Goal: Information Seeking & Learning: Learn about a topic

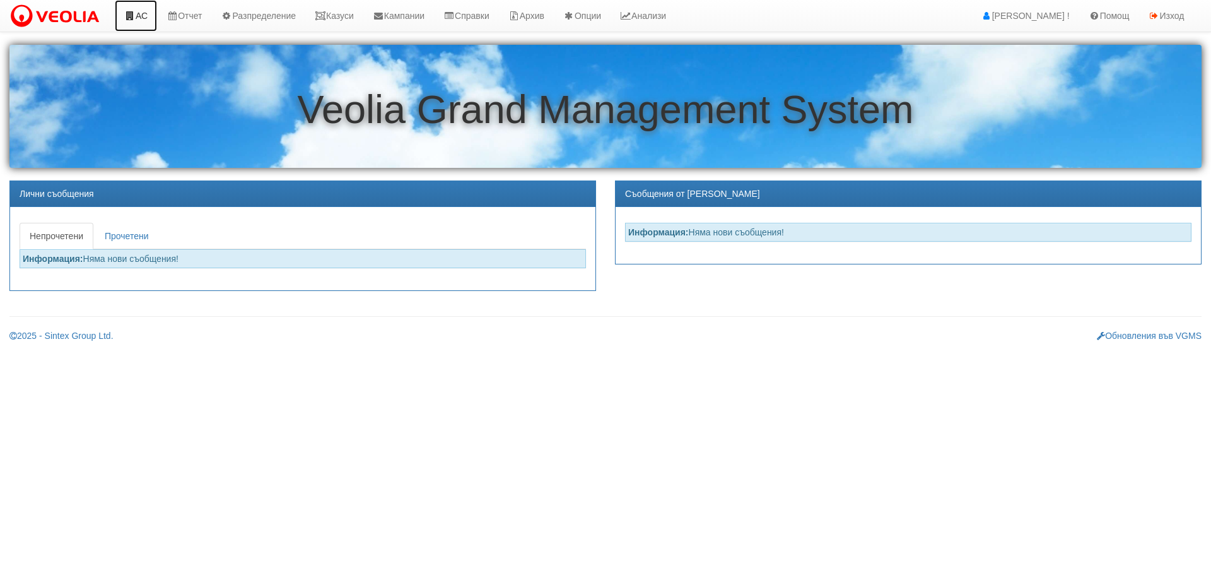
click at [126, 18] on icon at bounding box center [129, 15] width 11 height 9
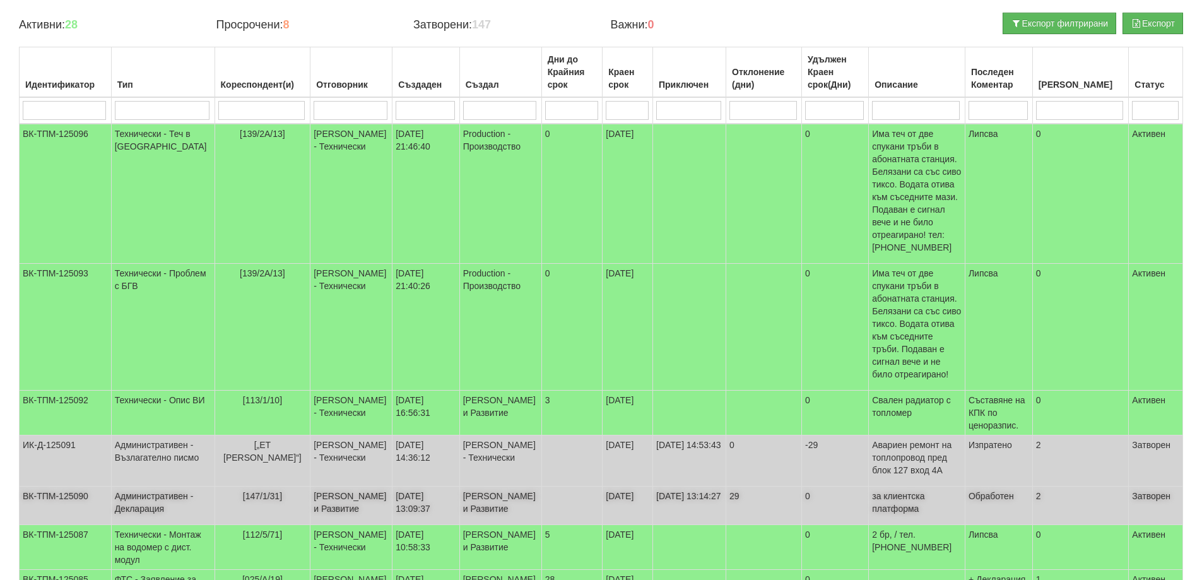
scroll to position [189, 0]
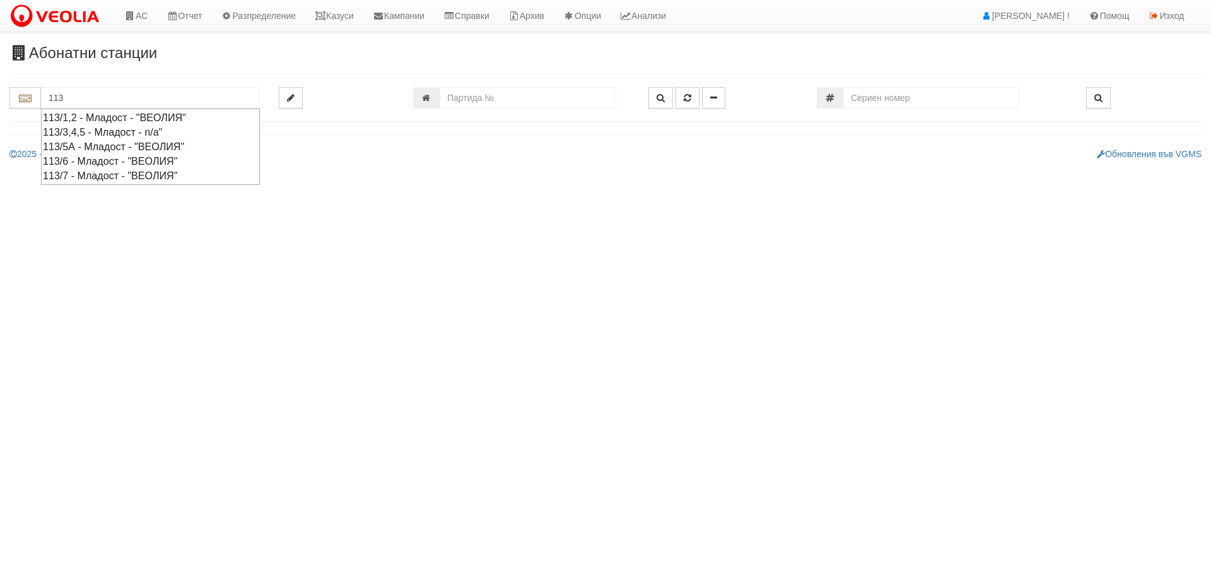
click at [101, 117] on div "113/1,2 - Младост - "ВЕОЛИЯ"" at bounding box center [150, 117] width 215 height 15
type input "113/1,2 - Младост - "ВЕОЛИЯ""
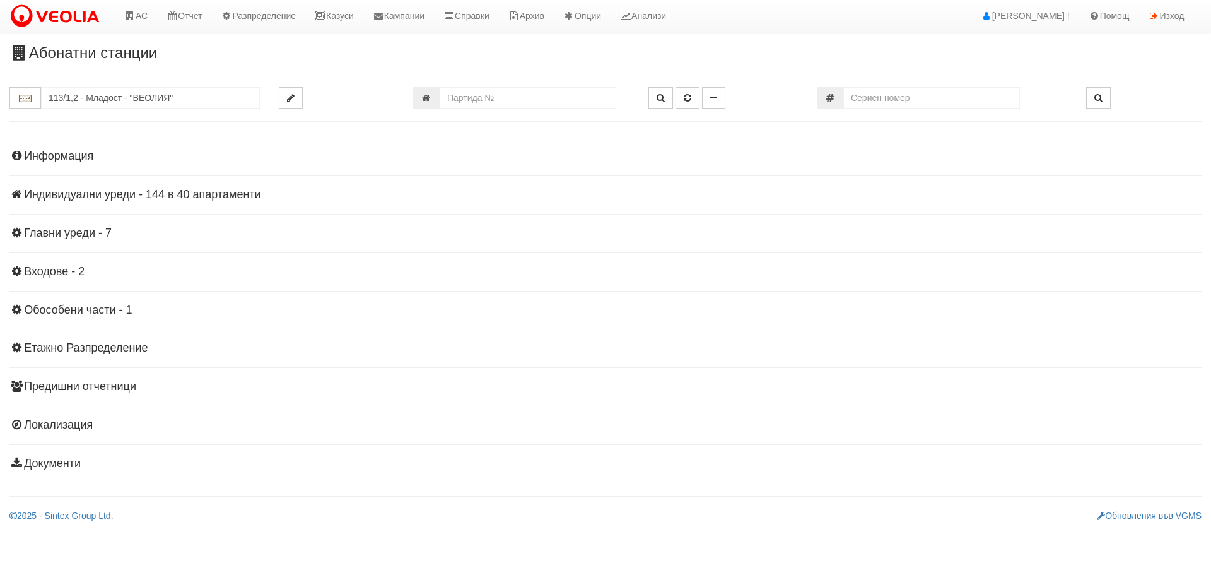
click at [105, 201] on div "Информация Параметри Брой Апартаменти: 40 Ползватели 07/2025 50 % 0 % 102" at bounding box center [605, 308] width 1193 height 348
click at [107, 191] on h4 "Индивидуални уреди - 144 в 40 апартаменти" at bounding box center [605, 195] width 1193 height 13
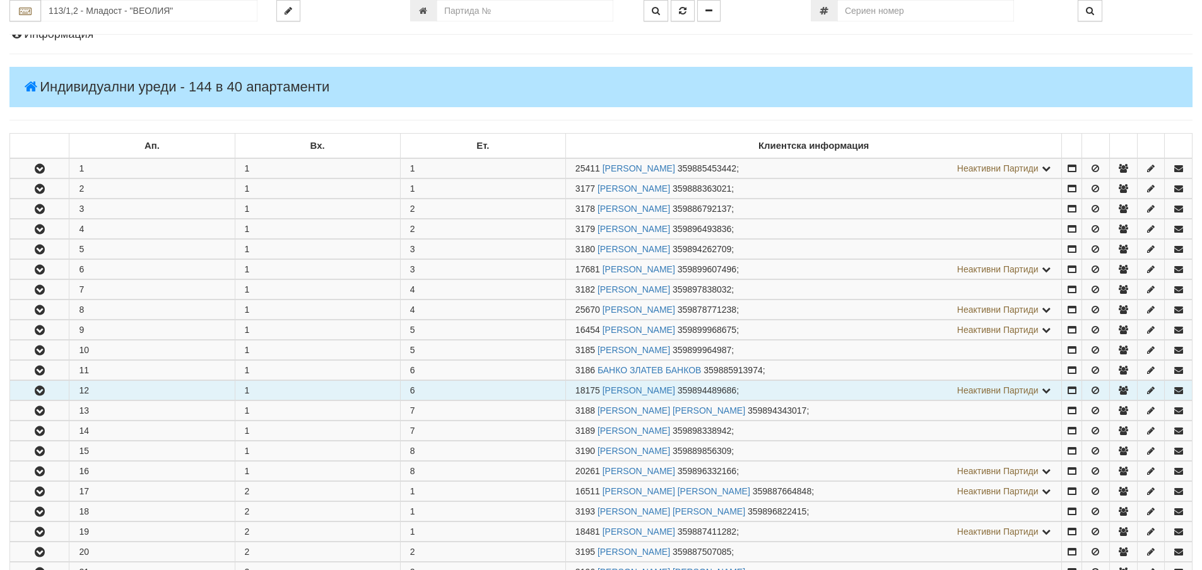
scroll to position [126, 0]
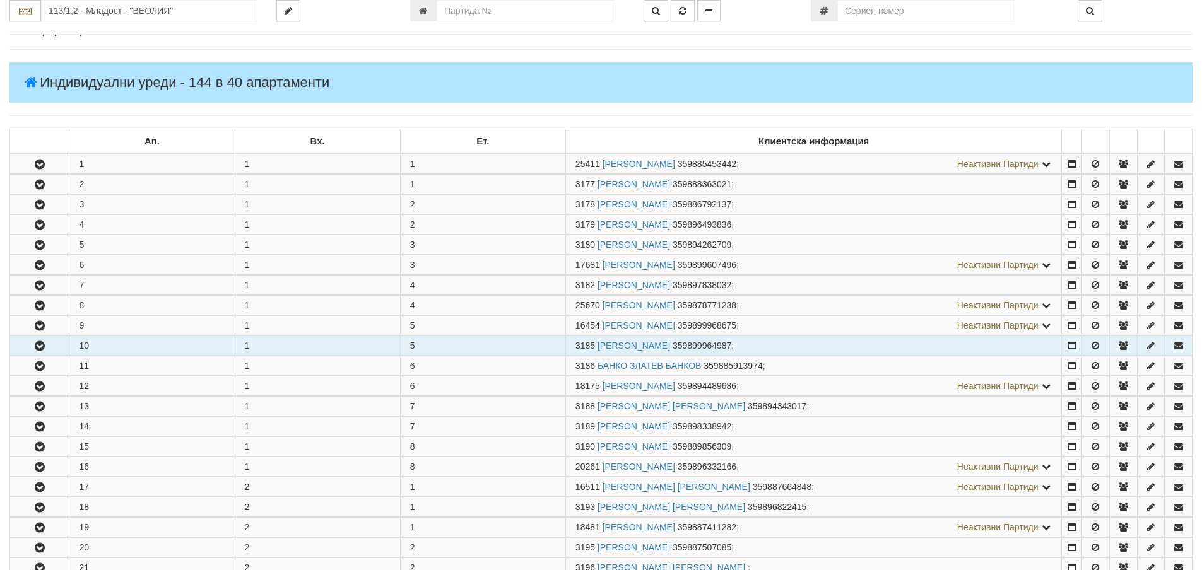
click at [57, 346] on button "button" at bounding box center [39, 345] width 59 height 19
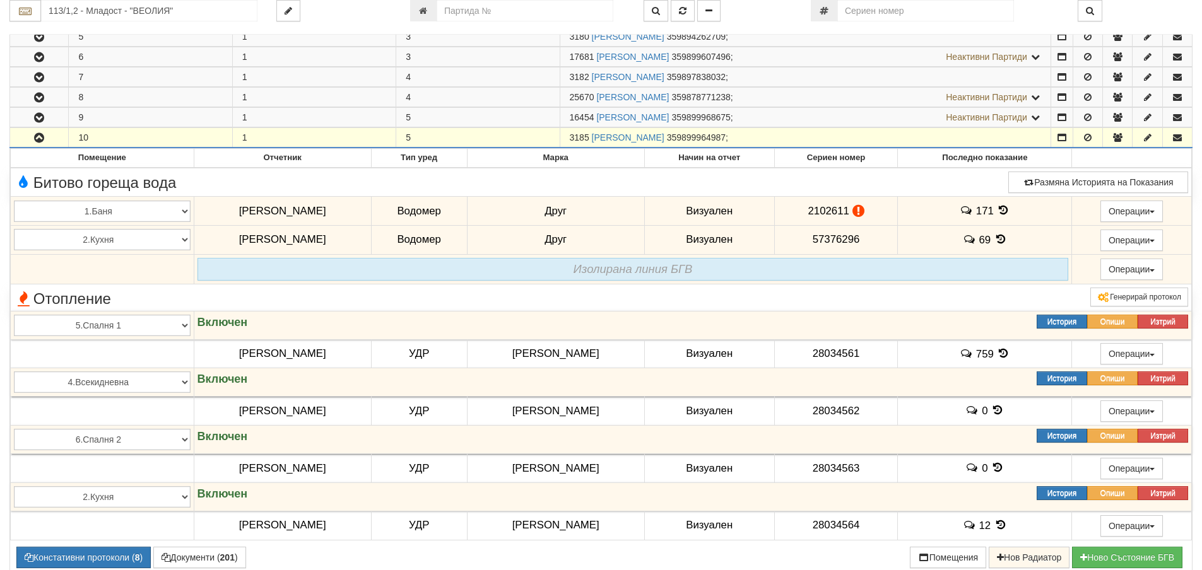
scroll to position [315, 0]
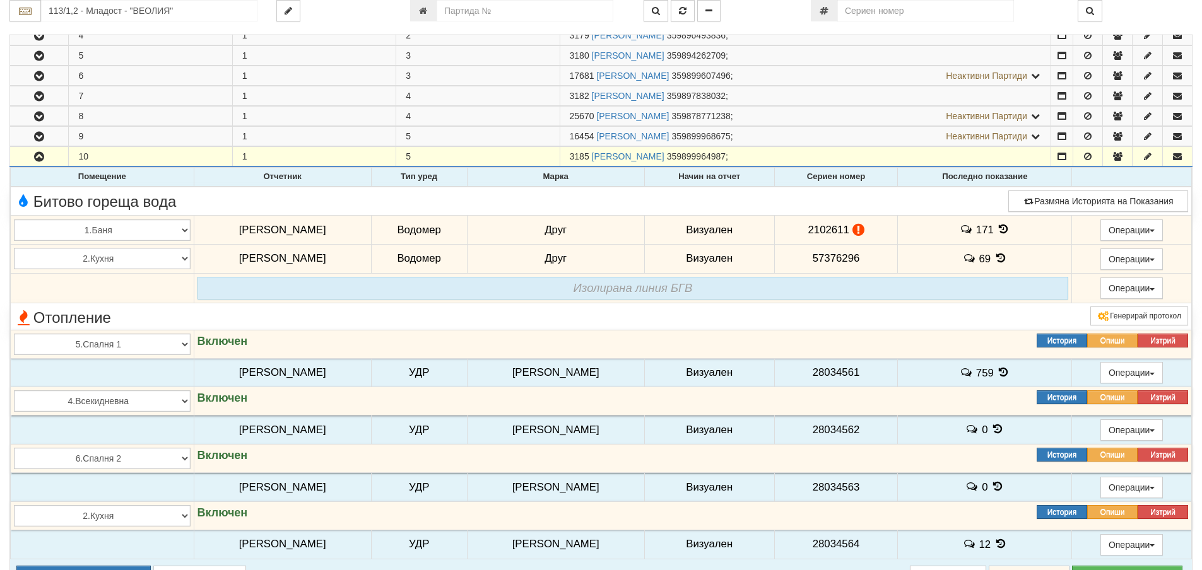
click at [998, 229] on icon at bounding box center [1004, 229] width 14 height 11
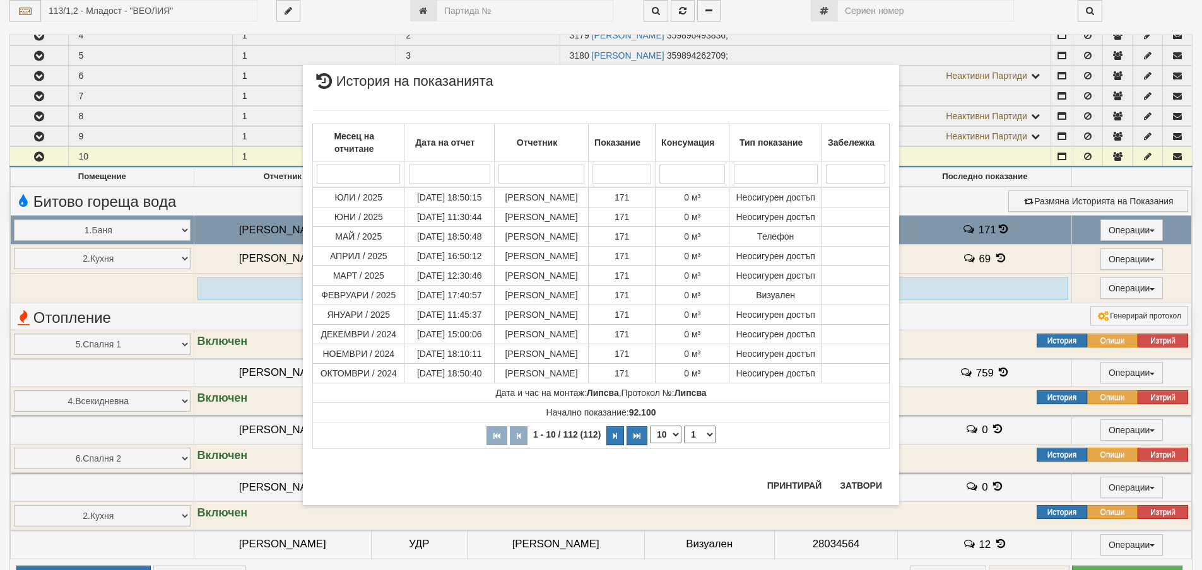
click at [871, 499] on div "Принтирай Затвори" at bounding box center [825, 491] width 130 height 30
click at [871, 489] on button "Затвори" at bounding box center [860, 486] width 57 height 20
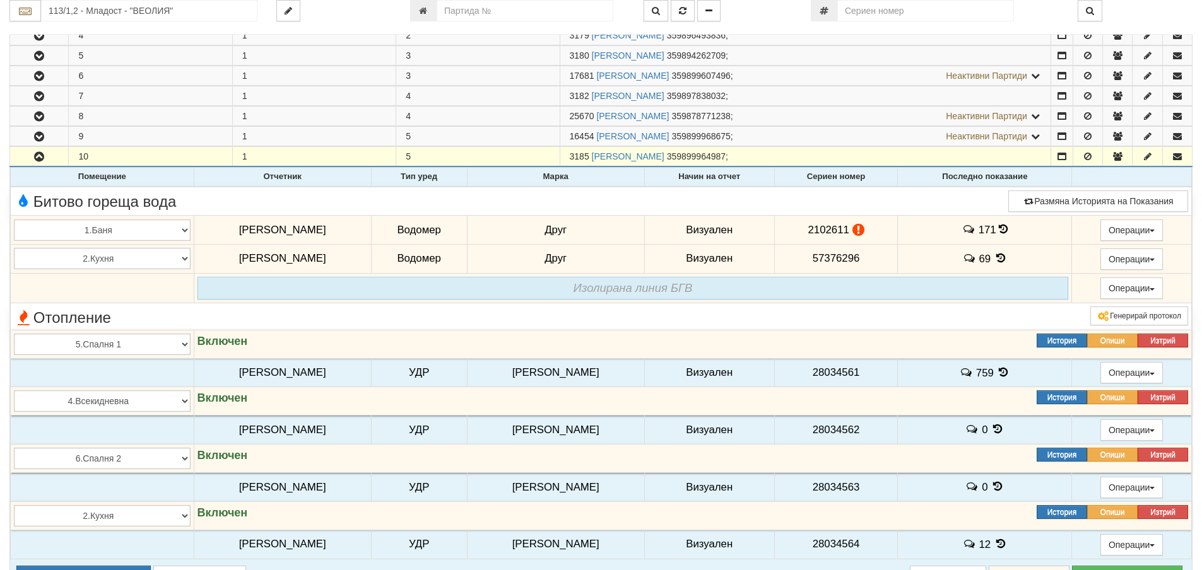
click at [994, 263] on icon at bounding box center [1001, 258] width 14 height 11
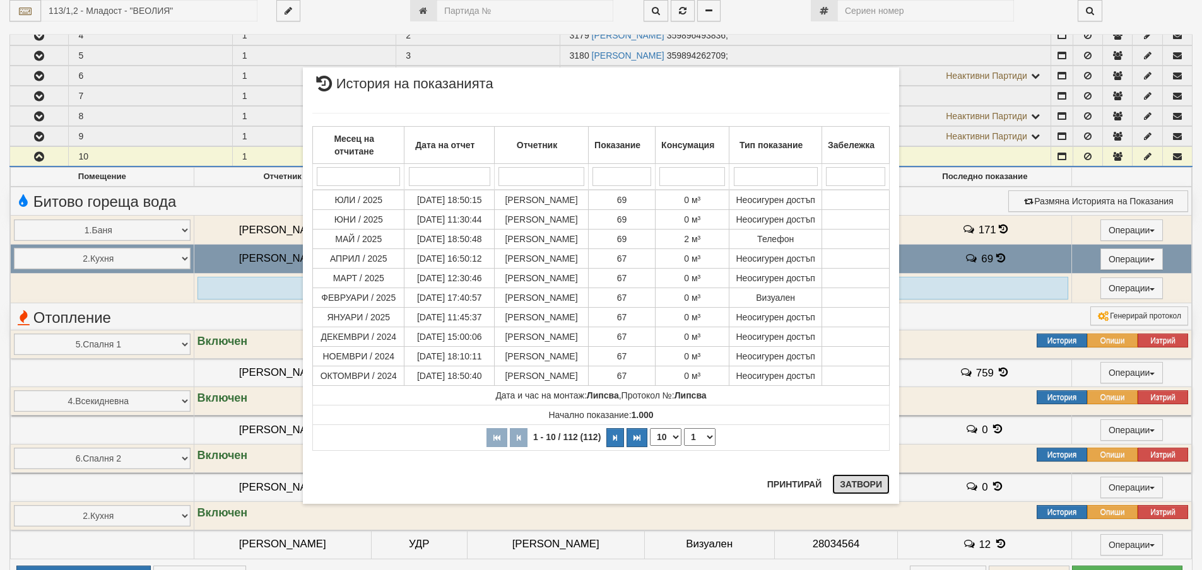
click at [866, 491] on button "Затвори" at bounding box center [860, 484] width 57 height 20
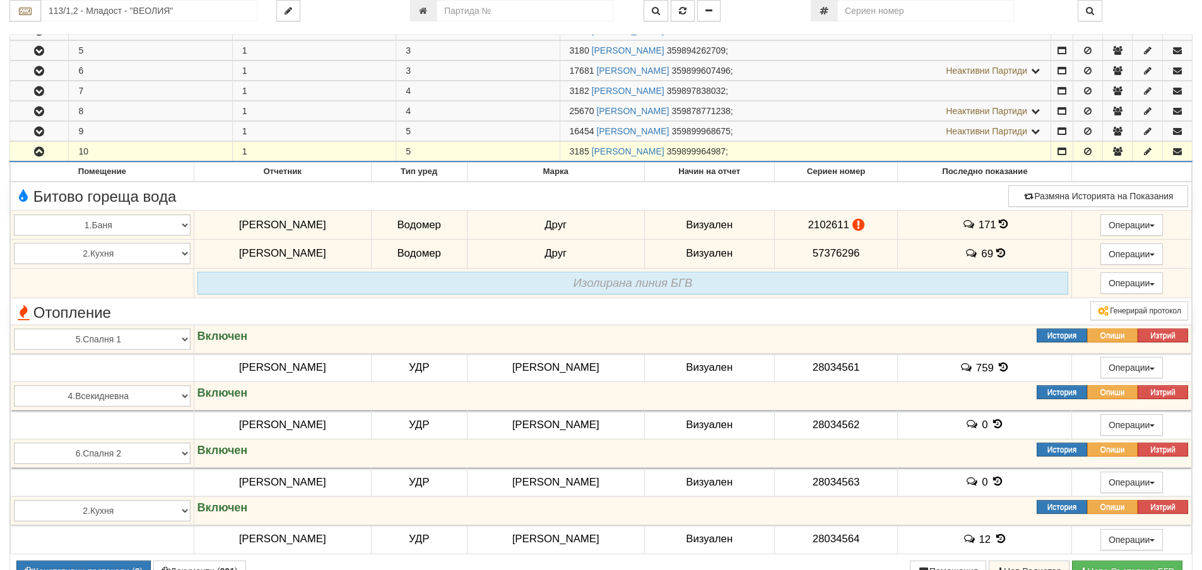
scroll to position [505, 0]
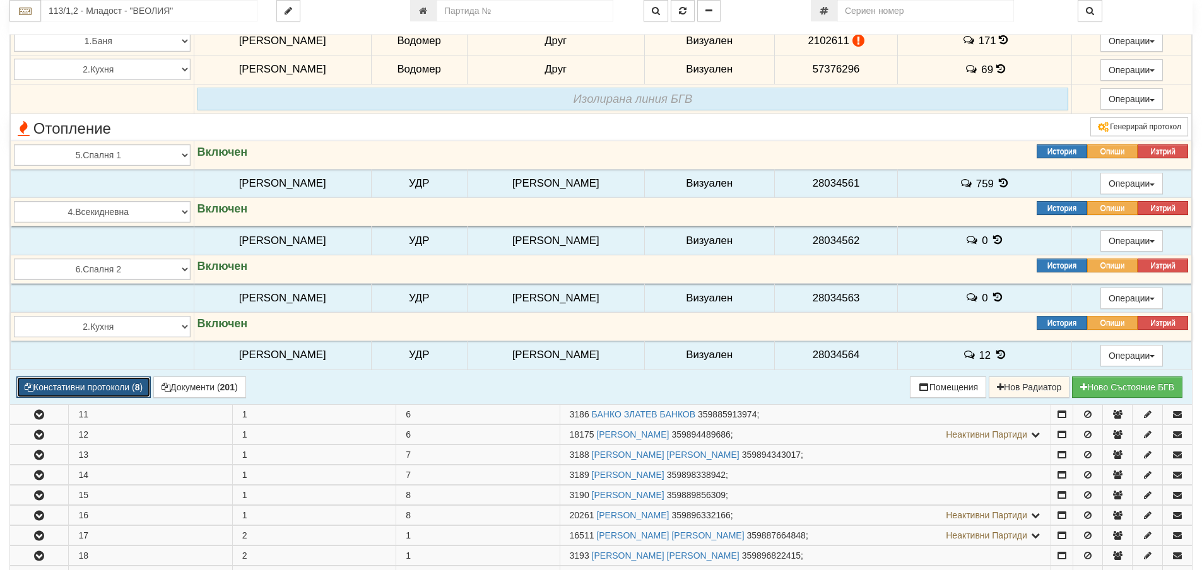
click at [122, 393] on button "Констативни протоколи ( 8 )" at bounding box center [83, 387] width 134 height 21
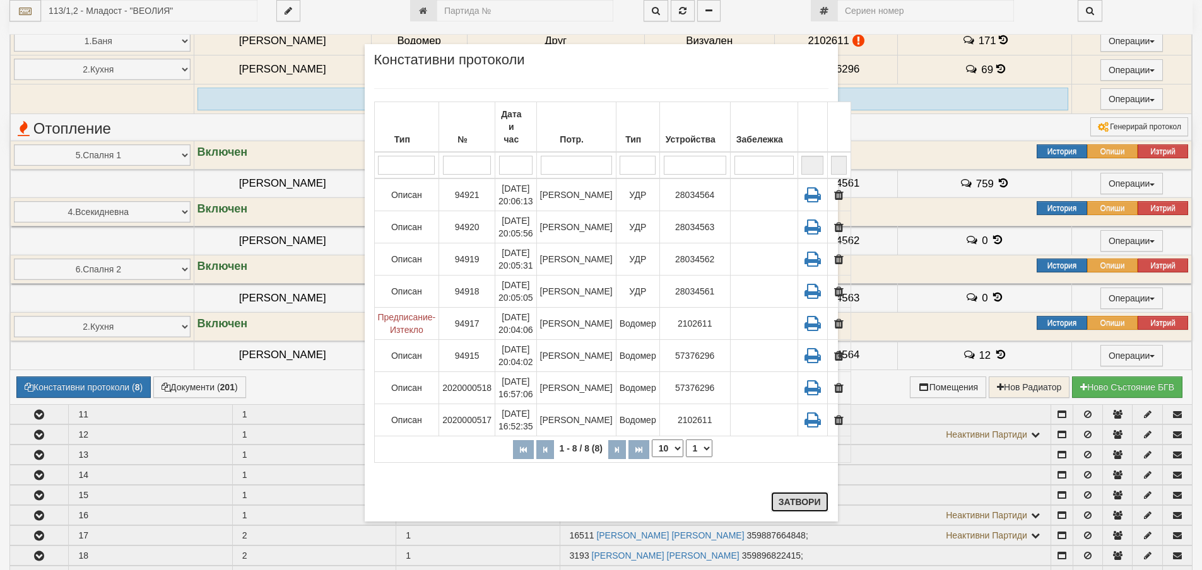
click at [821, 504] on button "Затвори" at bounding box center [799, 502] width 57 height 20
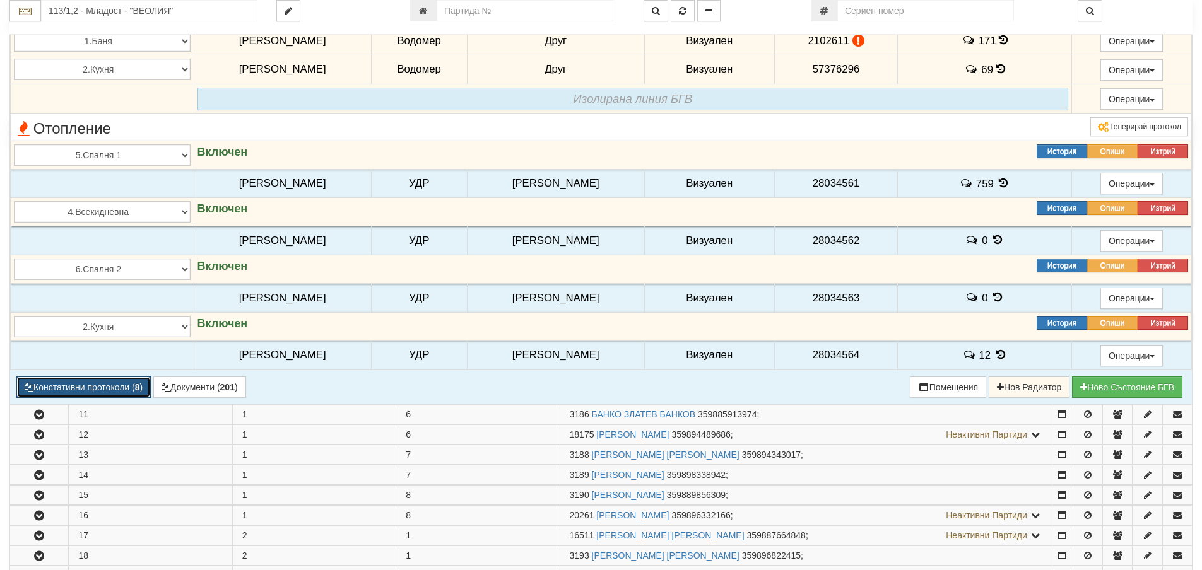
click at [42, 387] on button "Констативни протоколи ( 8 )" at bounding box center [83, 387] width 134 height 21
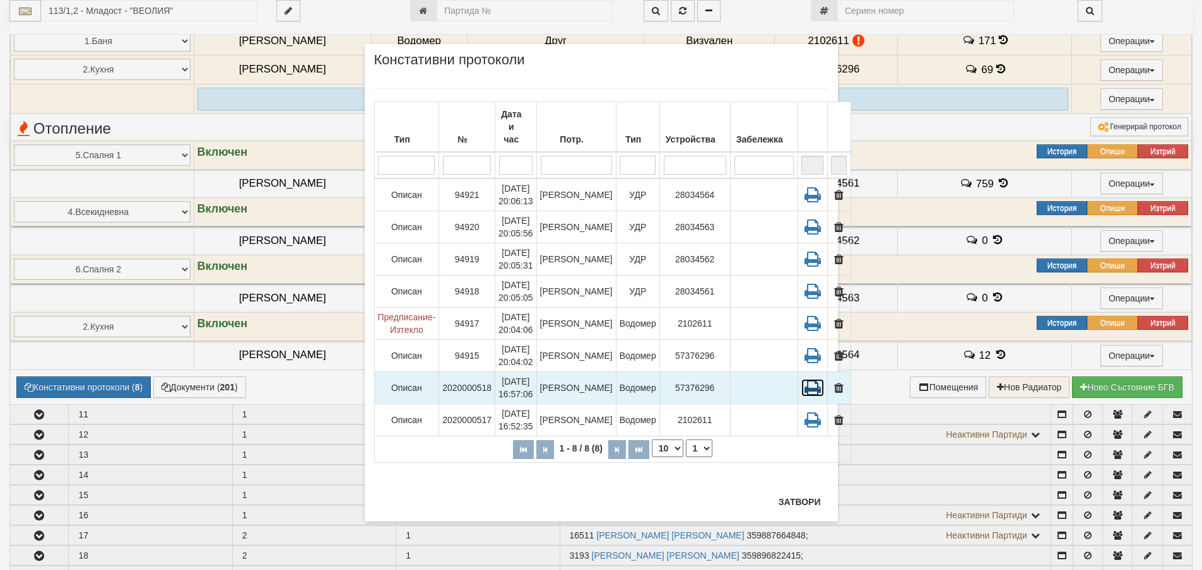
click at [801, 379] on icon at bounding box center [812, 388] width 23 height 18
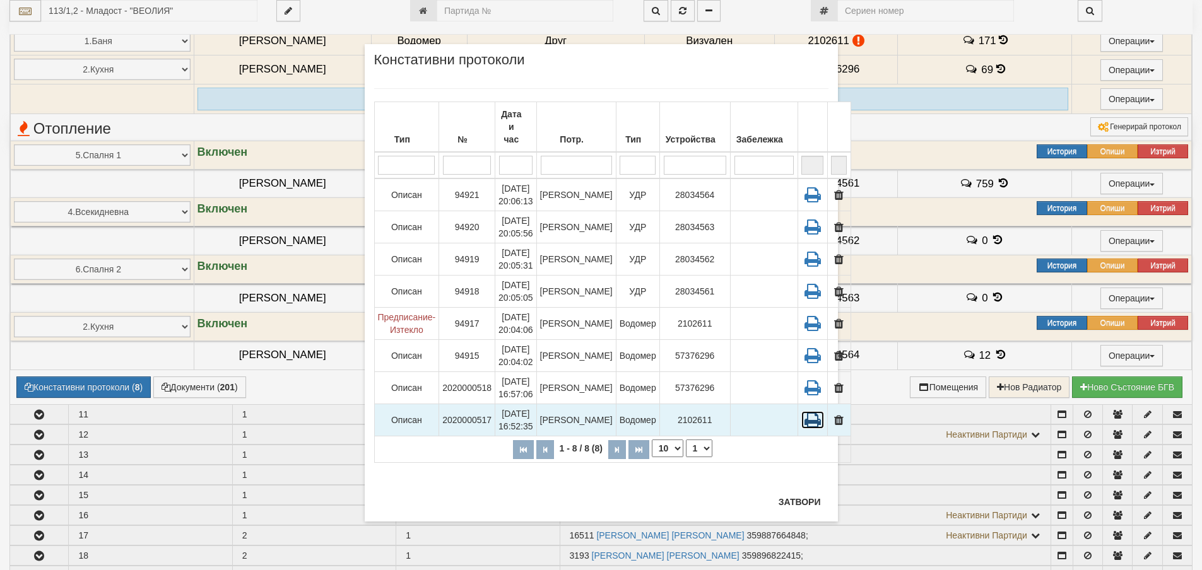
click at [801, 415] on icon at bounding box center [812, 420] width 23 height 18
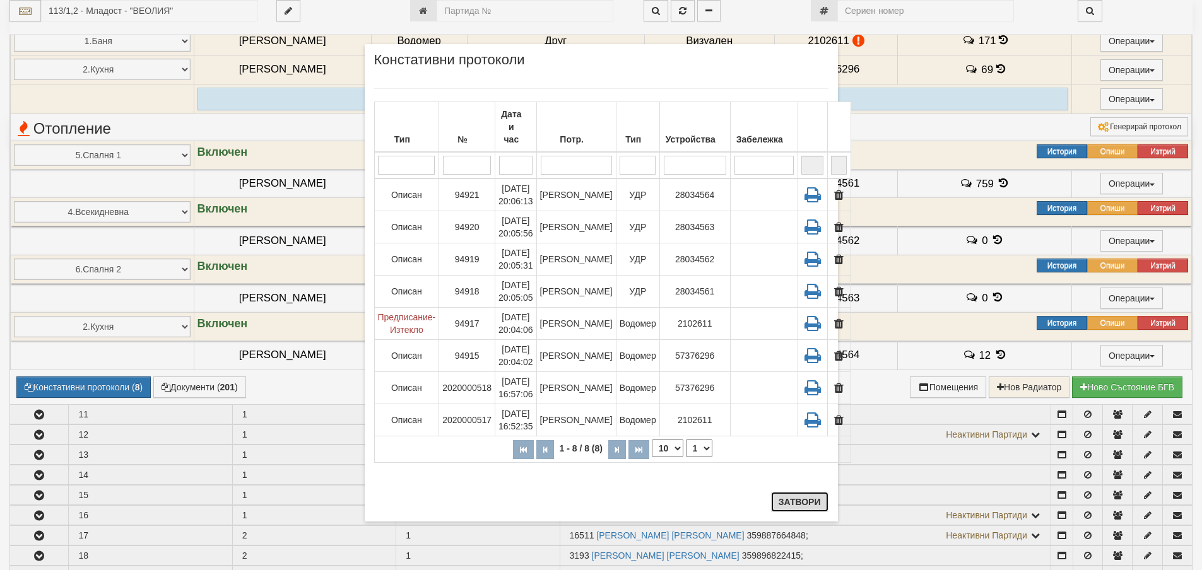
click at [799, 500] on button "Затвори" at bounding box center [799, 502] width 57 height 20
